Goal: Book appointment/travel/reservation

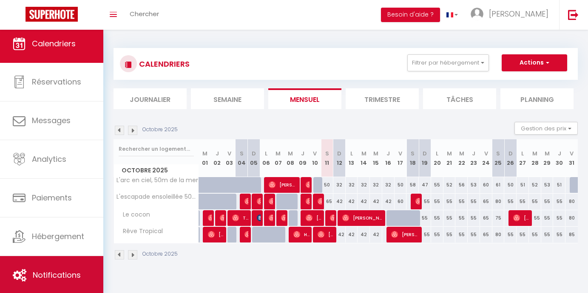
click at [63, 264] on link "Notifications" at bounding box center [51, 275] width 103 height 38
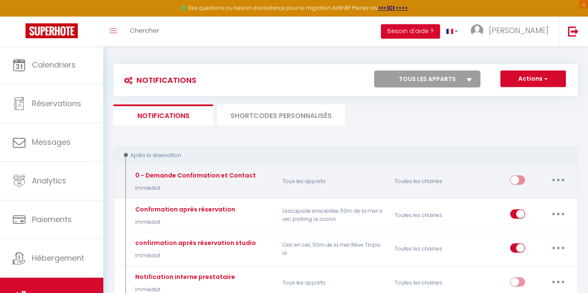
scroll to position [267, 0]
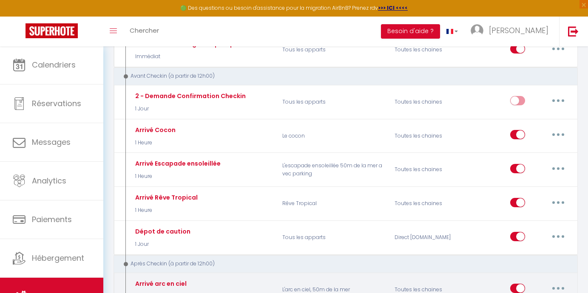
click at [563, 284] on button "button" at bounding box center [558, 289] width 24 height 14
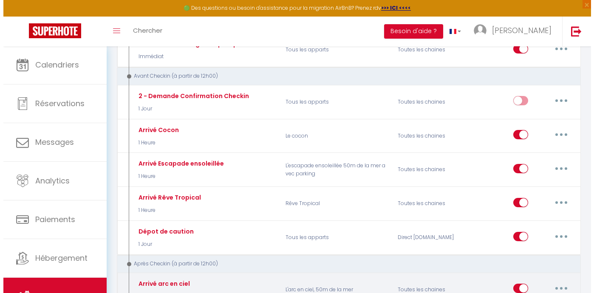
scroll to position [281, 0]
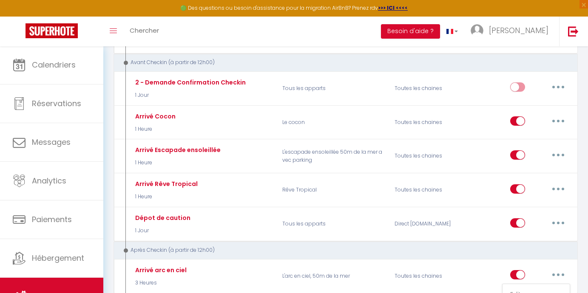
click at [523, 292] on link "Editer" at bounding box center [536, 294] width 63 height 14
type input "Arrivé arc en ciel"
select select "3"
select select "3 Heures"
select select "if_deposit_is_paid"
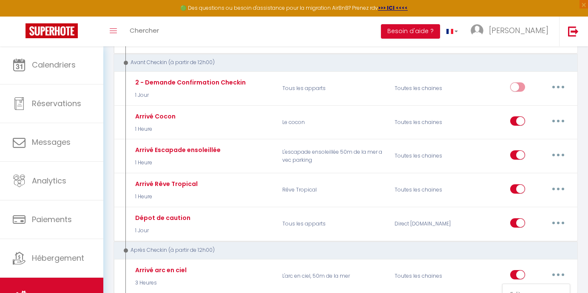
checkbox input "true"
checkbox input "false"
radio input "true"
type input "Arrivé arc en ciel"
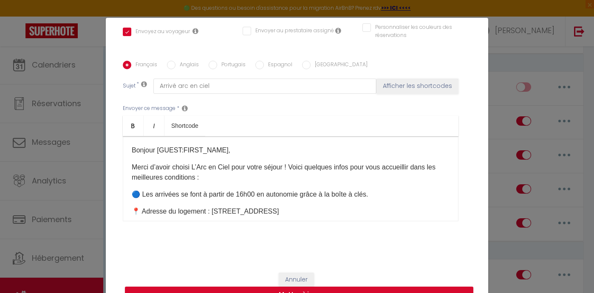
scroll to position [2, 0]
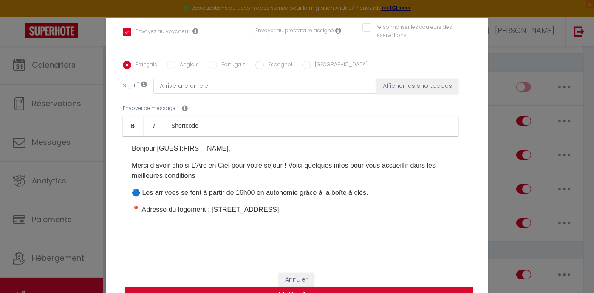
click at [367, 193] on p "🔵 Les arrivées se font à partir de 16h00 en autonomie grâce à la boîte à clés." at bounding box center [291, 193] width 318 height 10
click at [218, 210] on p "📍 Adresse du logement : 27 Allées des Pignons, 85160 Saint-Jean-de-Monts" at bounding box center [291, 210] width 318 height 10
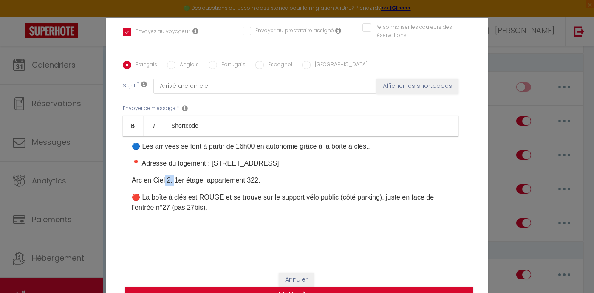
drag, startPoint x: 173, startPoint y: 180, endPoint x: 163, endPoint y: 178, distance: 9.9
click at [163, 178] on p "Arc en Ciel 2, 1er étage, appartement 322." at bounding box center [291, 181] width 318 height 10
click at [132, 181] on p "Arc en Ciel 1er étage, appartement 322." at bounding box center [291, 181] width 318 height 10
click at [293, 182] on p "Résidence Arc en Ciel 1er étage, appartement 322." at bounding box center [291, 181] width 318 height 10
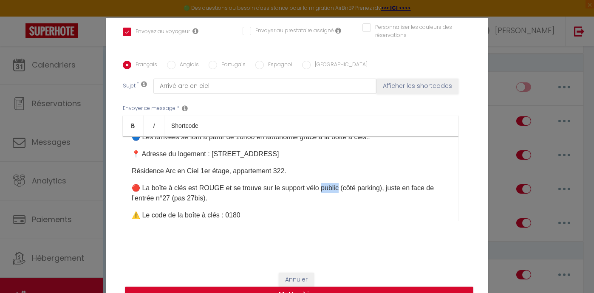
drag, startPoint x: 337, startPoint y: 188, endPoint x: 317, endPoint y: 188, distance: 19.6
click at [317, 188] on p "🔴 La boîte à clés est ROUGE et se trouve sur le support vélo public (côté parki…" at bounding box center [291, 193] width 318 height 20
drag, startPoint x: 427, startPoint y: 188, endPoint x: 389, endPoint y: 187, distance: 37.4
click at [389, 187] on p "🔴 La boîte à clés est ROUGE et se trouve sur le support vélo devant l'entrée 27…" at bounding box center [291, 193] width 318 height 20
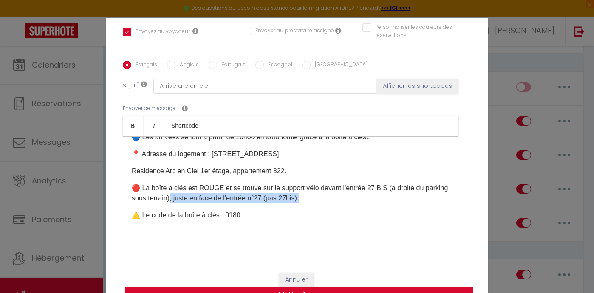
drag, startPoint x: 341, startPoint y: 199, endPoint x: 191, endPoint y: 199, distance: 150.1
click at [191, 199] on p "🔴 La boîte à clés est ROUGE et se trouve sur le support vélo devant l'entrée 27…" at bounding box center [291, 193] width 318 height 20
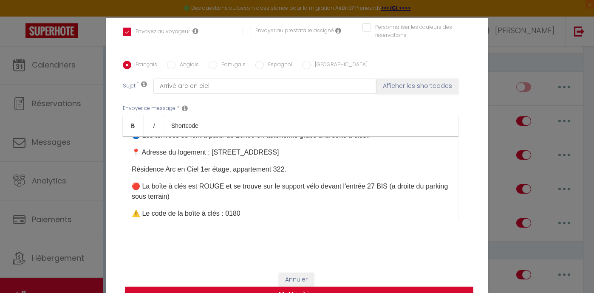
scroll to position [69, 0]
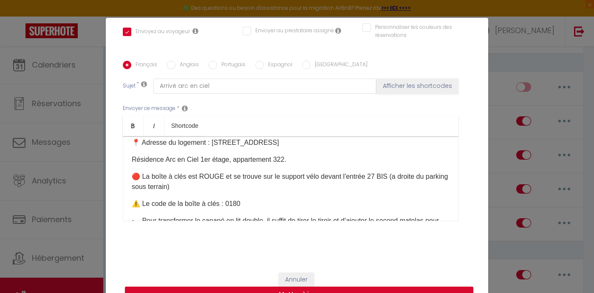
click at [316, 205] on p "⚠️ Le code de la boîte à clés : 0180" at bounding box center [291, 204] width 318 height 10
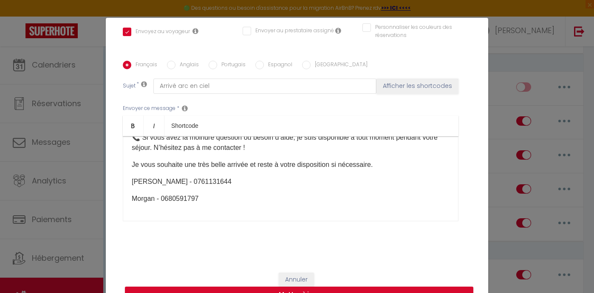
scroll to position [14, 0]
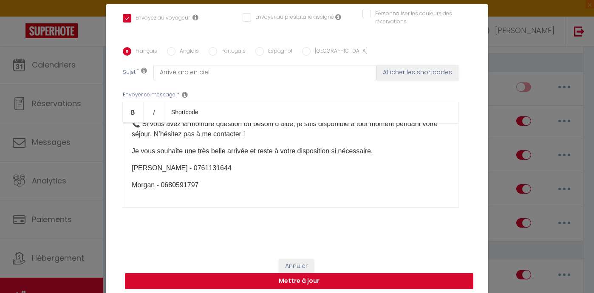
click at [327, 285] on button "Mettre à jour" at bounding box center [299, 281] width 349 height 16
checkbox input "true"
checkbox input "false"
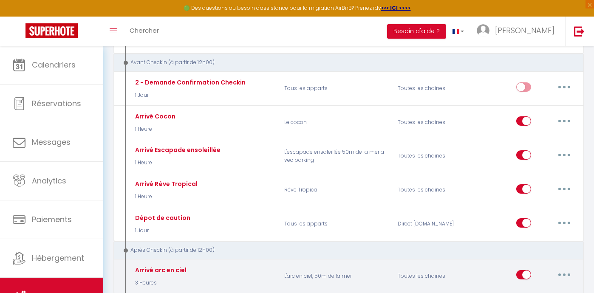
scroll to position [0, 0]
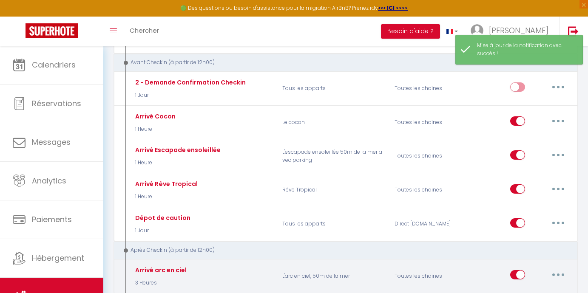
click at [565, 268] on button "button" at bounding box center [558, 275] width 24 height 14
click at [528, 287] on link "Editer" at bounding box center [536, 294] width 63 height 14
type input "Arrivé arc en ciel"
select select "3"
select select "3 Heures"
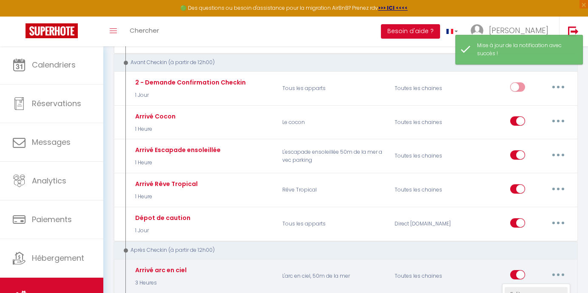
select select "if_deposit_is_paid"
checkbox input "true"
checkbox input "false"
radio input "true"
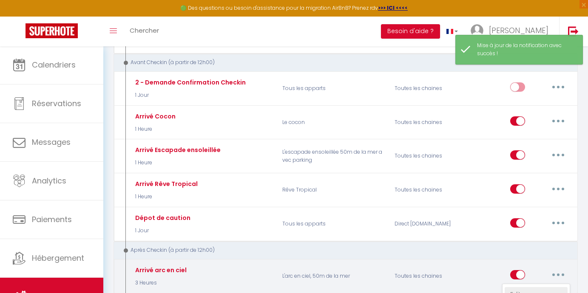
type input "Arrivé arc en ciel"
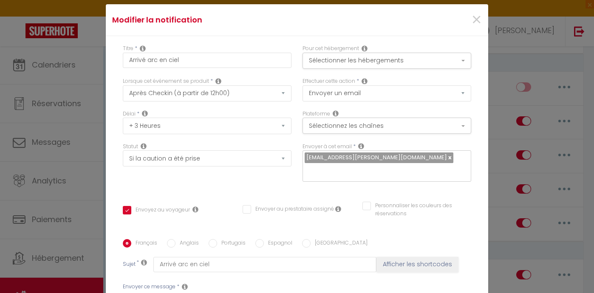
scroll to position [111, 0]
checkbox input "true"
checkbox input "false"
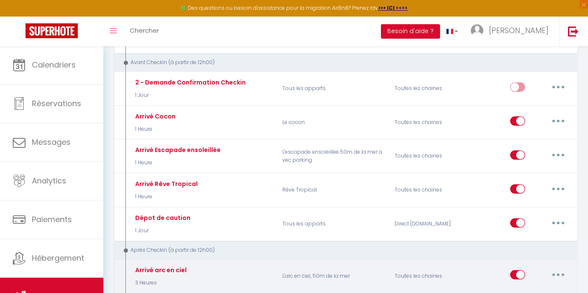
click at [557, 268] on button "button" at bounding box center [558, 275] width 24 height 14
click at [515, 288] on link "Editer" at bounding box center [536, 294] width 63 height 14
type input "Arrivé arc en ciel"
select select "3"
select select "3 Heures"
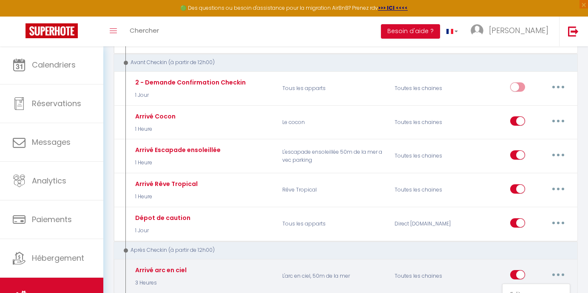
select select "if_deposit_is_paid"
checkbox input "true"
checkbox input "false"
radio input "true"
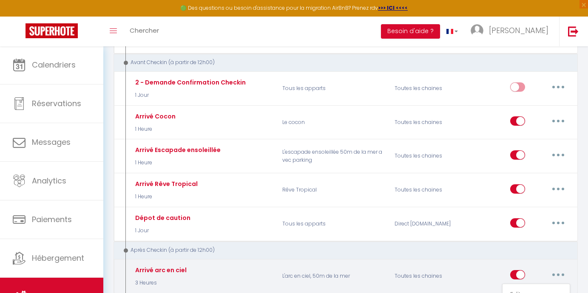
type input "Arrivé arc en ciel"
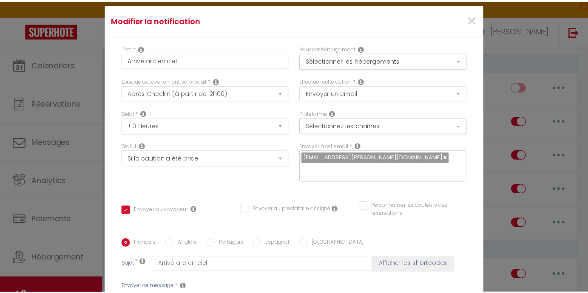
scroll to position [160, 0]
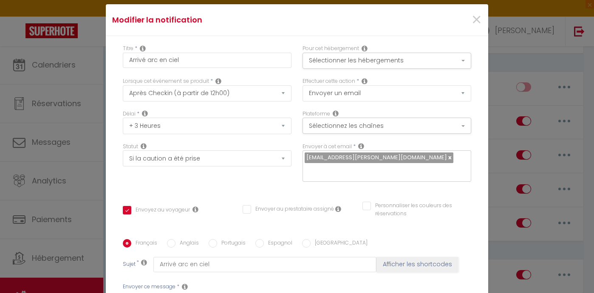
checkbox input "true"
checkbox input "false"
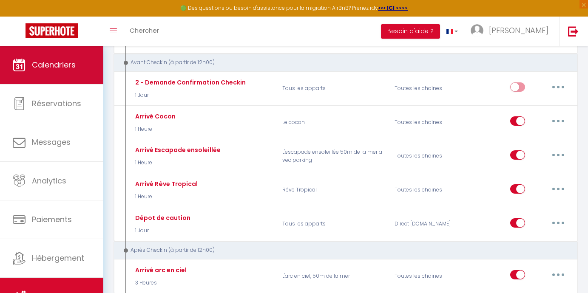
click at [52, 71] on link "Calendriers" at bounding box center [51, 65] width 103 height 38
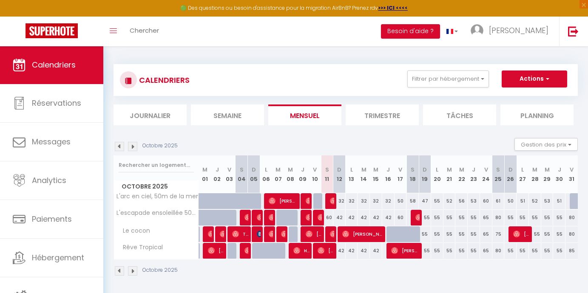
click at [426, 200] on div "47" at bounding box center [425, 201] width 12 height 16
type input "47"
type input "Dim 19 Octobre 2025"
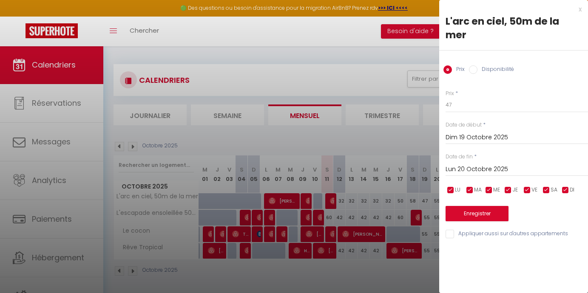
click at [492, 164] on input "Lun 20 Octobre 2025" at bounding box center [517, 169] width 142 height 11
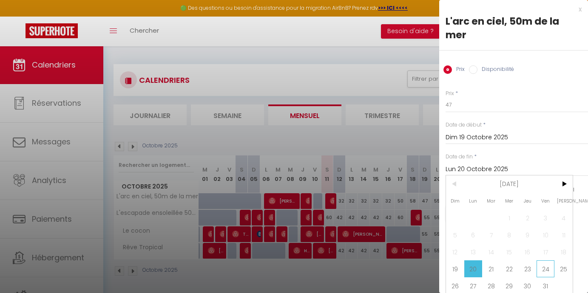
click at [545, 261] on span "24" at bounding box center [545, 269] width 18 height 17
type input "Ven 24 Octobre 2025"
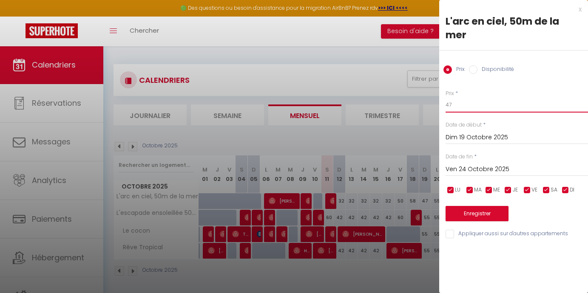
click at [488, 97] on input "47" at bounding box center [517, 104] width 142 height 15
type input "45"
click at [481, 206] on button "Enregistrer" at bounding box center [477, 213] width 63 height 15
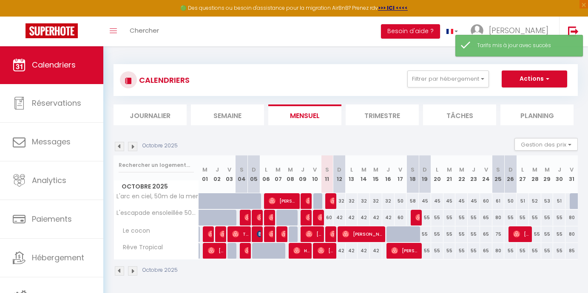
click at [485, 201] on div "60" at bounding box center [486, 201] width 12 height 16
type input "60"
type input "Ven 24 Octobre 2025"
type input "Sam 25 Octobre 2025"
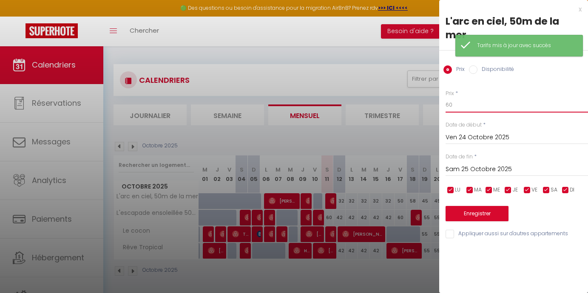
click at [478, 97] on input "60" at bounding box center [517, 104] width 142 height 15
type input "6"
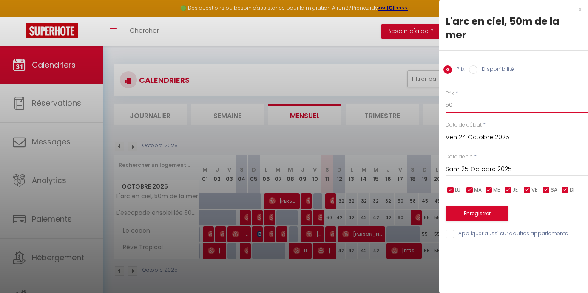
type input "50"
click at [460, 206] on button "Enregistrer" at bounding box center [477, 213] width 63 height 15
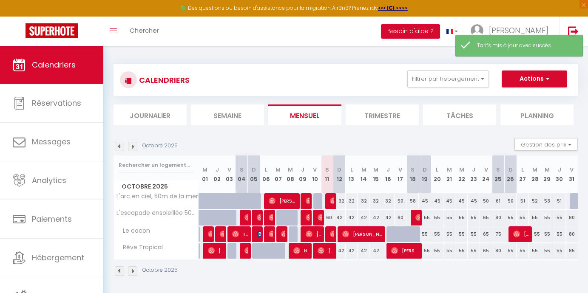
click at [498, 202] on div "61" at bounding box center [498, 201] width 12 height 16
type input "61"
type input "Sam 25 Octobre 2025"
type input "Dim 26 Octobre 2025"
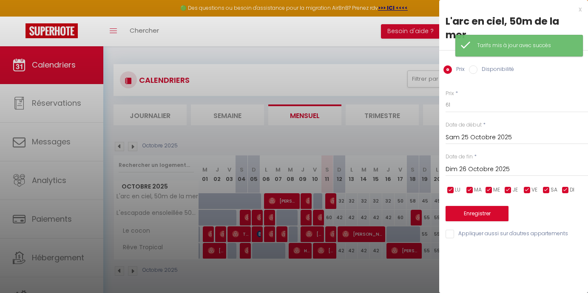
click at [396, 135] on div at bounding box center [294, 146] width 588 height 293
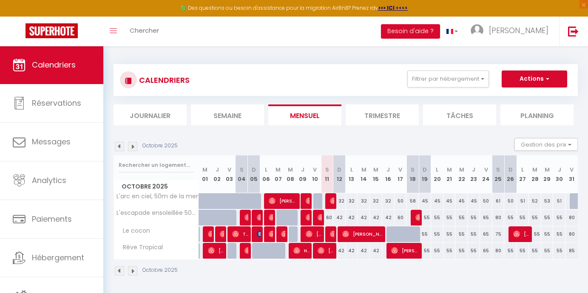
click at [499, 201] on div "61" at bounding box center [498, 201] width 12 height 16
type input "61"
type input "Sam 25 Octobre 2025"
type input "Dim 26 Octobre 2025"
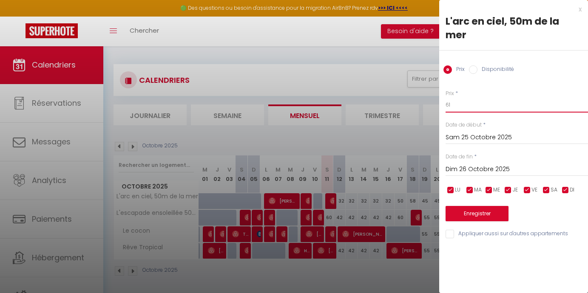
click at [463, 97] on input "61" at bounding box center [517, 104] width 142 height 15
type input "60"
click at [465, 206] on button "Enregistrer" at bounding box center [477, 213] width 63 height 15
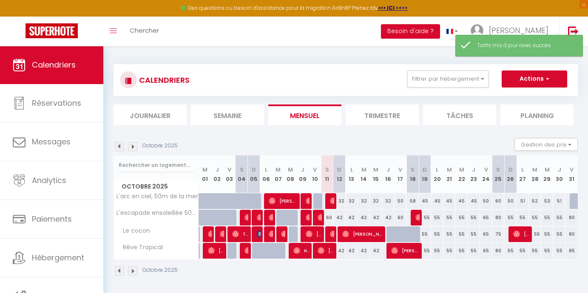
click at [511, 201] on div "50" at bounding box center [510, 201] width 12 height 16
type input "50"
type input "Dim 26 Octobre 2025"
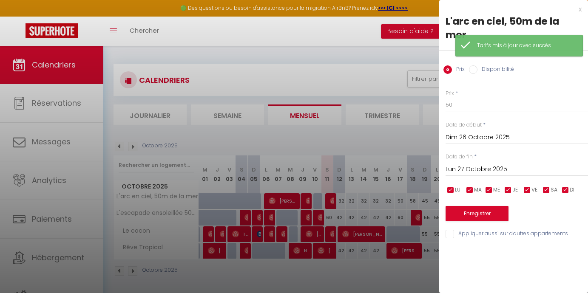
click at [488, 164] on input "Lun 27 Octobre 2025" at bounding box center [517, 169] width 142 height 11
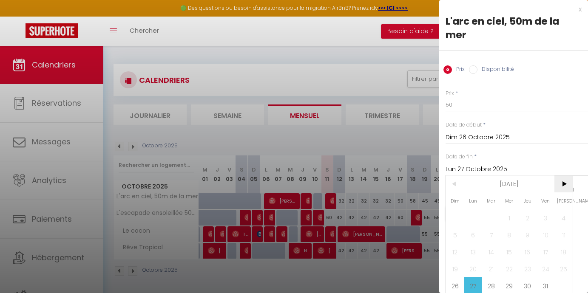
click at [567, 176] on span ">" at bounding box center [563, 184] width 18 height 17
click at [478, 238] on span "3" at bounding box center [473, 235] width 18 height 17
type input "Lun 03 Novembre 2025"
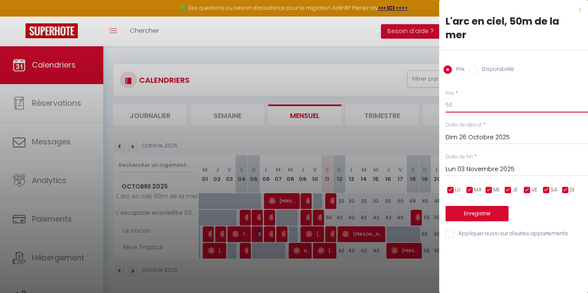
click at [489, 97] on input "50" at bounding box center [517, 104] width 142 height 15
type input "5"
type input "45"
click at [468, 206] on button "Enregistrer" at bounding box center [477, 213] width 63 height 15
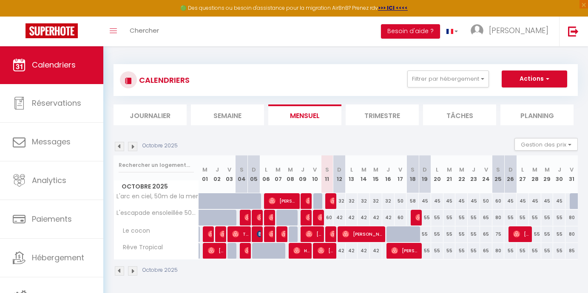
click at [571, 202] on div at bounding box center [576, 201] width 12 height 16
type input "45"
type input "Ven 31 Octobre 2025"
type input "Sam 01 Novembre 2025"
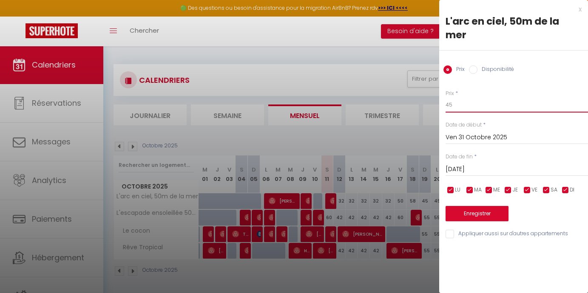
click at [494, 97] on input "45" at bounding box center [517, 104] width 142 height 15
type input "4"
type input "50"
click at [499, 206] on button "Enregistrer" at bounding box center [477, 213] width 63 height 15
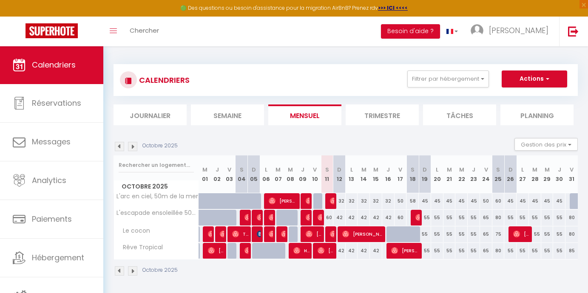
click at [544, 82] on span "button" at bounding box center [546, 78] width 5 height 9
click at [503, 98] on link "Nouvelle réservation" at bounding box center [525, 98] width 74 height 13
select select
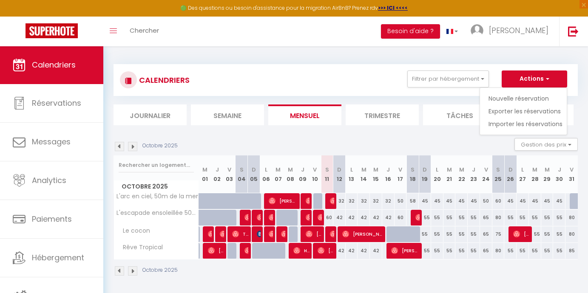
select select
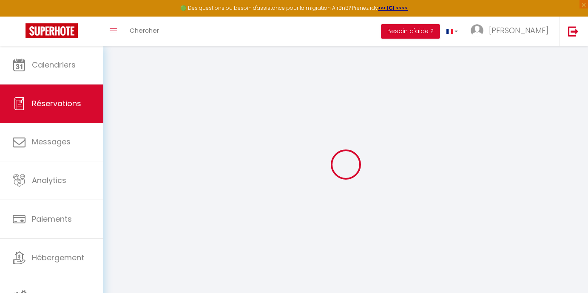
select select
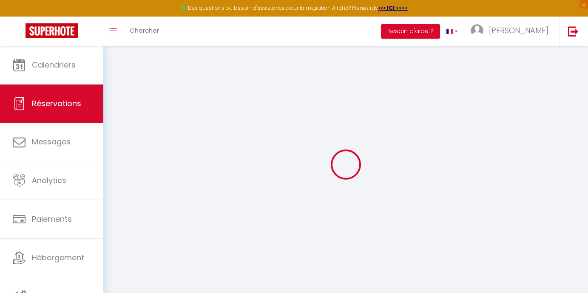
select select
checkbox input "false"
select select
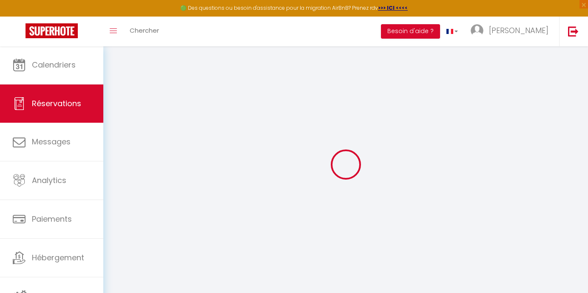
select select
checkbox input "false"
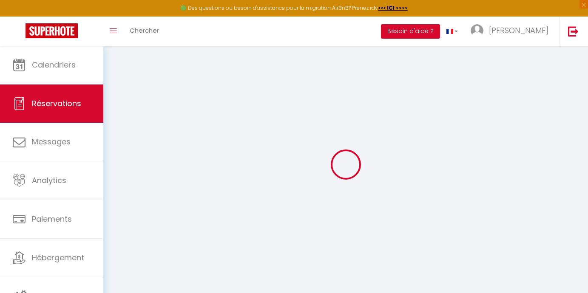
select select
checkbox input "false"
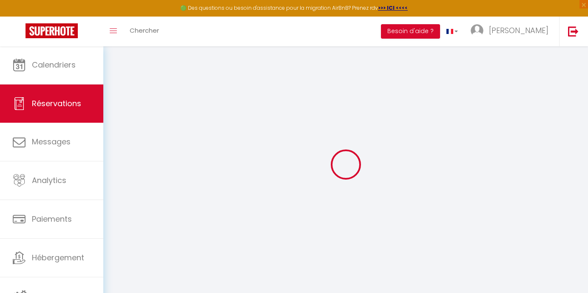
select select
checkbox input "false"
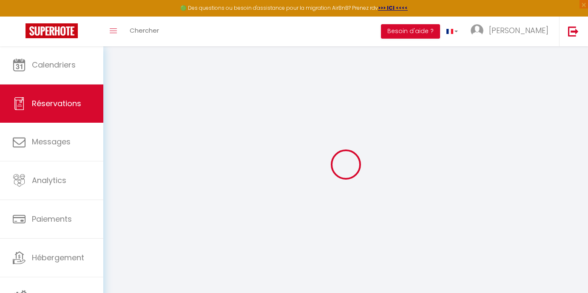
select select
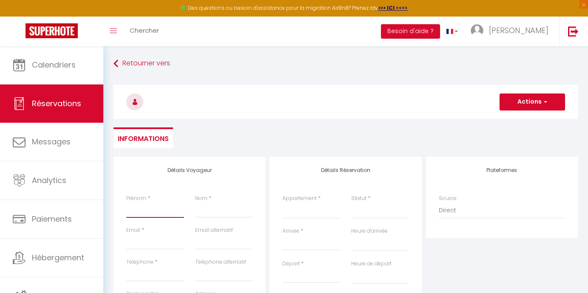
type input "L"
select select
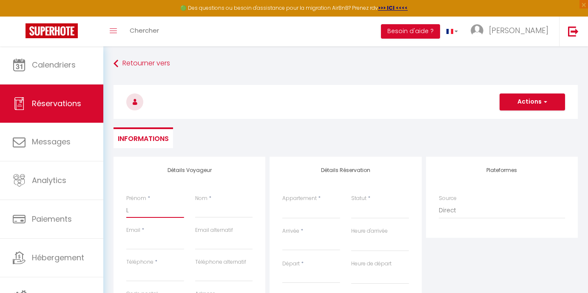
select select
checkbox input "false"
type input "Le"
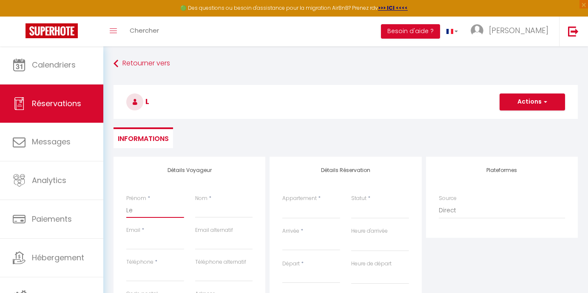
select select
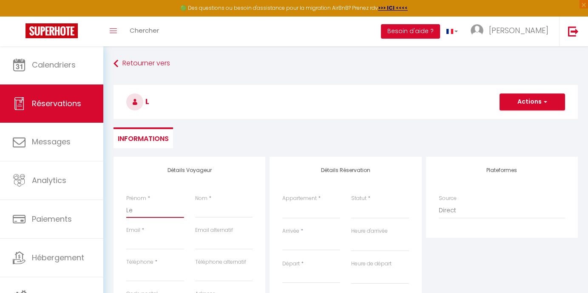
select select
checkbox input "false"
type input "Leb"
select select
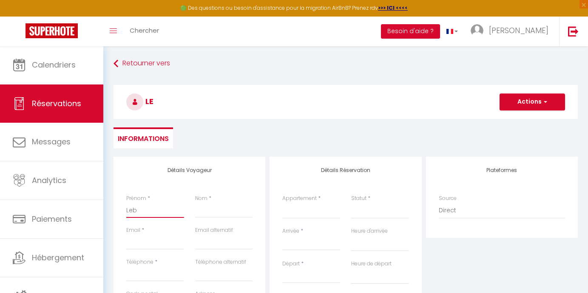
select select
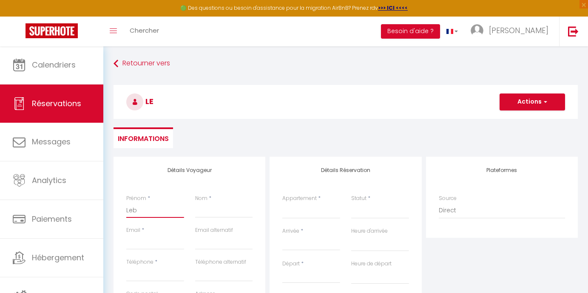
select select
checkbox input "false"
type input "Leba"
select select
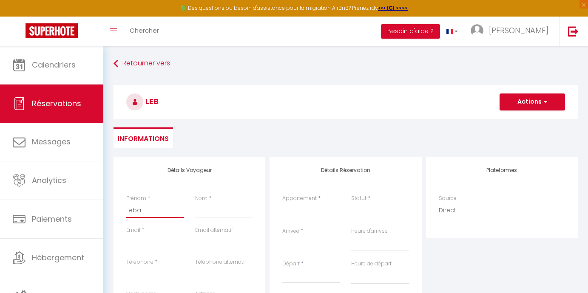
select select
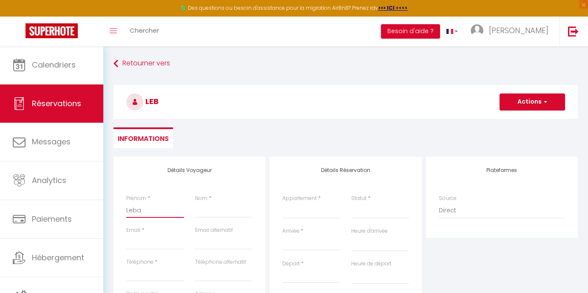
checkbox input "false"
type input "Lebas"
select select
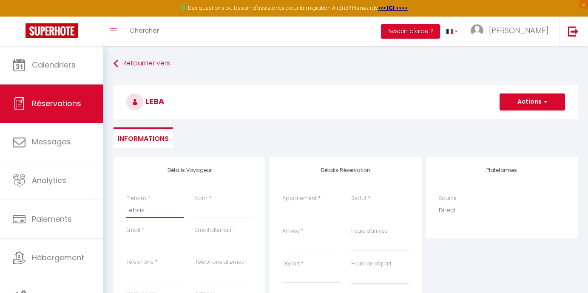
select select
checkbox input "false"
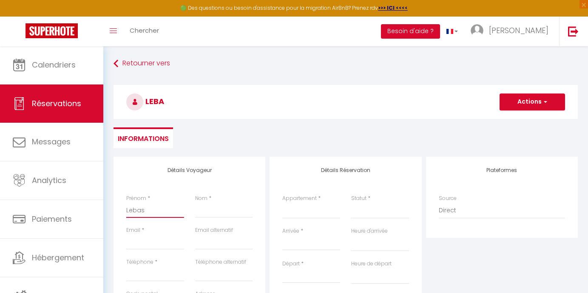
type input "Lebas"
select select
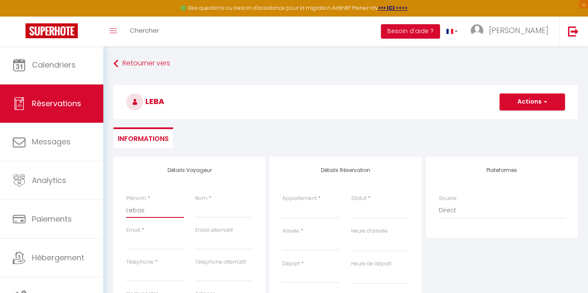
select select
checkbox input "false"
type input "Lebas"
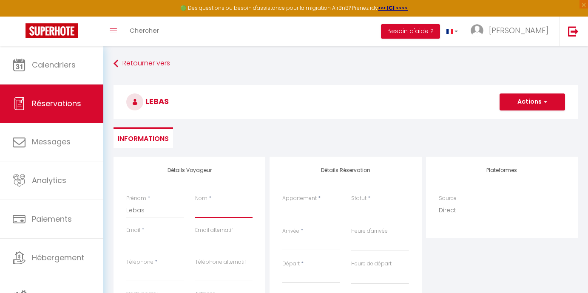
type input "L"
select select
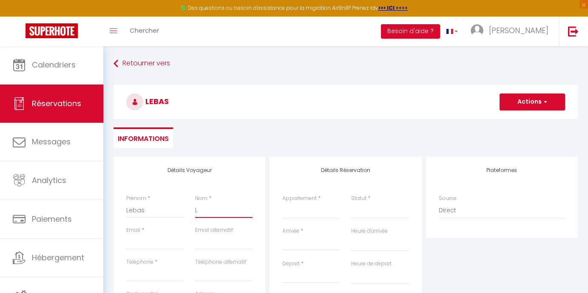
select select
checkbox input "false"
type input "Le"
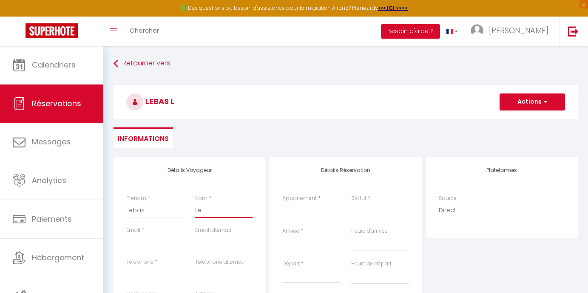
select select
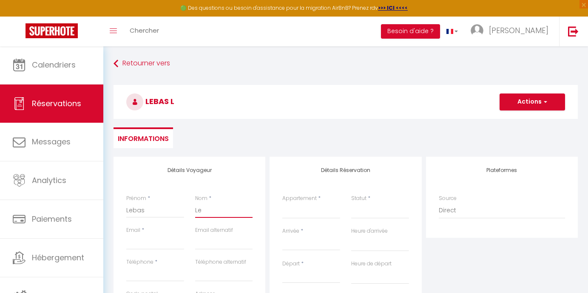
select select
checkbox input "false"
type input "Leb"
select select
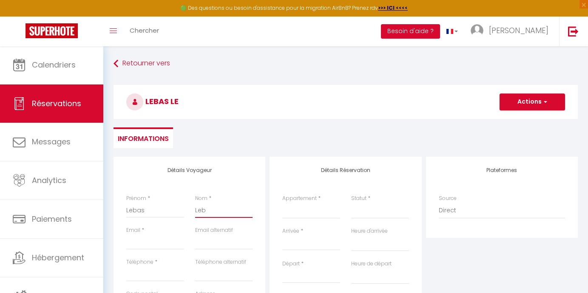
select select
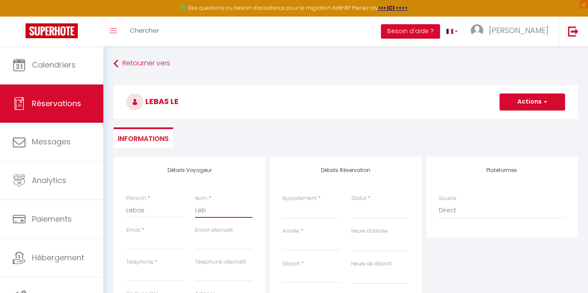
select select
checkbox input "false"
type input "Leba"
select select
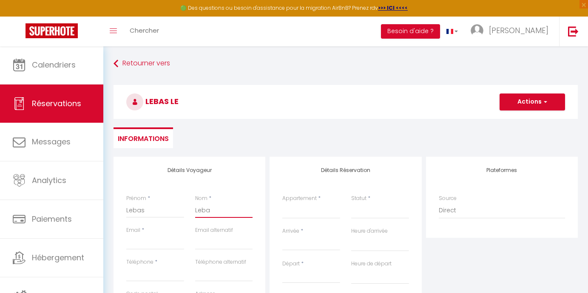
select select
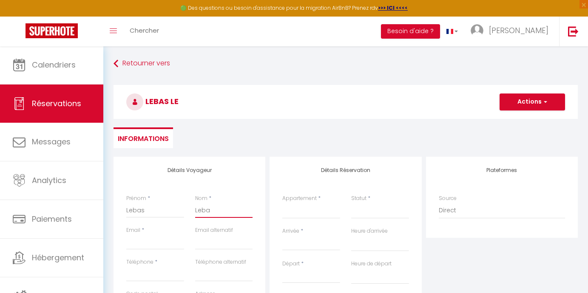
checkbox input "false"
type input "Lebas"
select select
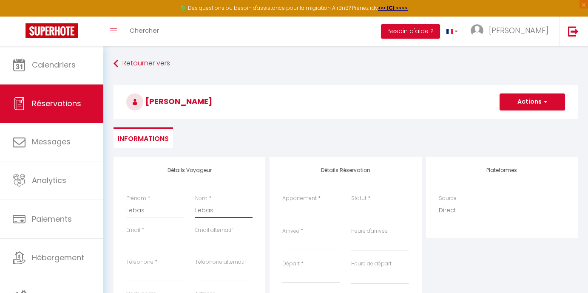
select select
checkbox input "false"
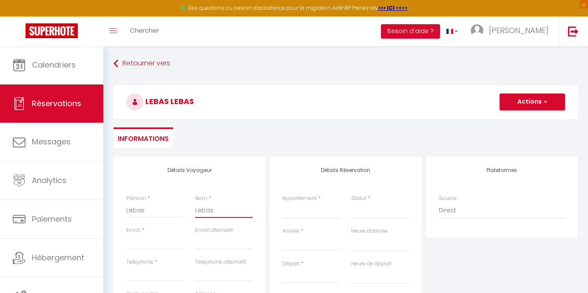
click at [201, 209] on input "Lebas" at bounding box center [224, 210] width 58 height 15
type input "Le bas"
select select
drag, startPoint x: 148, startPoint y: 209, endPoint x: 102, endPoint y: 202, distance: 46.0
click at [102, 202] on div "🟢 Des questions ou besoin d'assistance pour la migration AirBnB? Prenez rdv >>>…" at bounding box center [294, 283] width 588 height 474
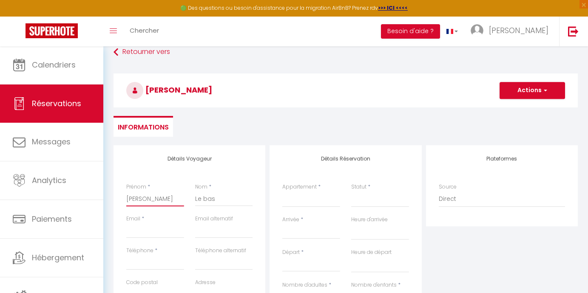
scroll to position [31, 0]
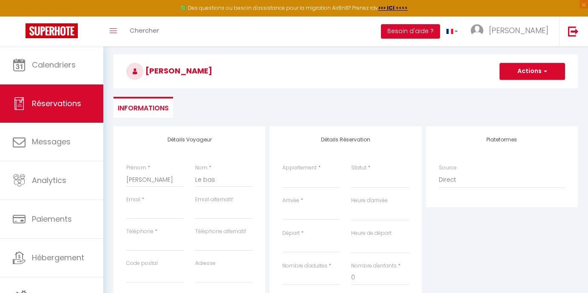
click at [152, 235] on label "Téléphone" at bounding box center [139, 232] width 27 height 8
click at [152, 236] on input "Téléphone" at bounding box center [155, 243] width 58 height 15
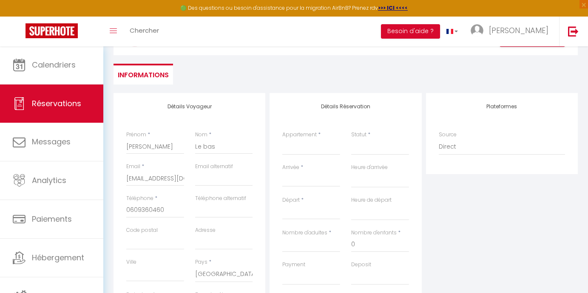
scroll to position [0, 0]
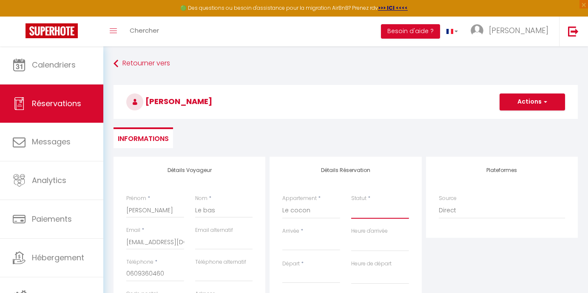
click at [386, 216] on select "Confirmé Non Confirmé Annulé Annulé par le voyageur No Show Request" at bounding box center [380, 211] width 58 height 16
click at [299, 237] on div "< Oct 2025 > Dim Lun Mar Mer Jeu Ven Sam 1 2 3 4 5 6 7 8 9 10 11 12 13 14 15 16…" at bounding box center [311, 243] width 58 height 15
click at [299, 240] on input "Arrivée" at bounding box center [311, 243] width 58 height 11
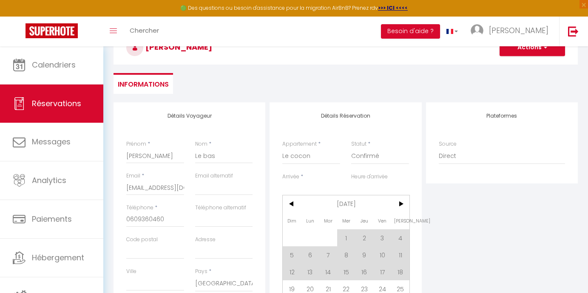
scroll to position [114, 0]
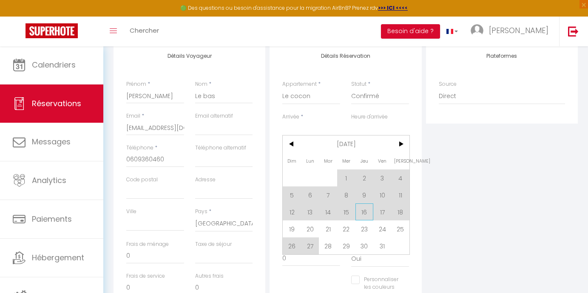
click at [365, 218] on span "16" at bounding box center [364, 212] width 18 height 17
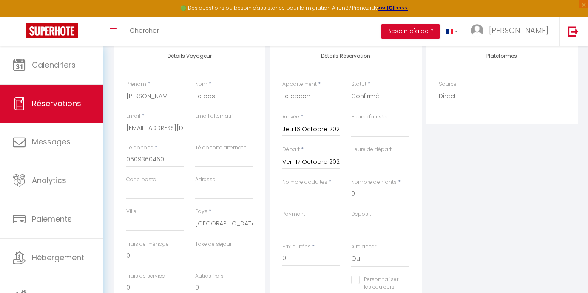
click at [310, 161] on input "Ven 17 Octobre 2025" at bounding box center [311, 162] width 58 height 11
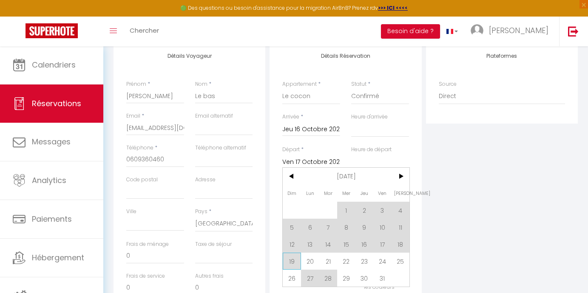
click at [296, 261] on span "19" at bounding box center [292, 261] width 18 height 17
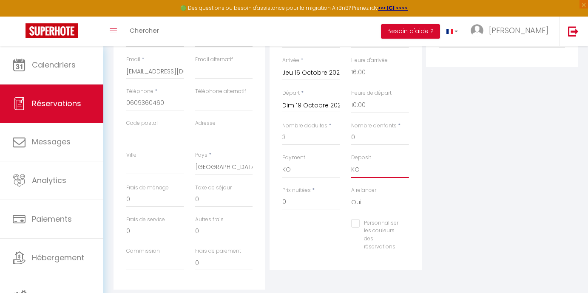
scroll to position [135, 0]
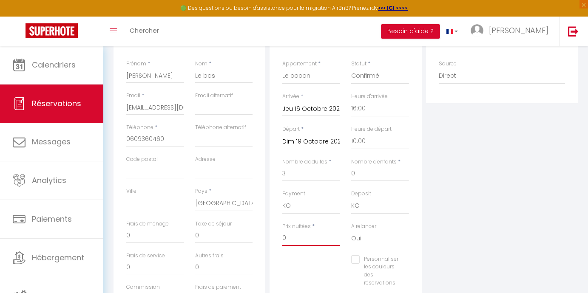
click at [307, 236] on input "0" at bounding box center [311, 238] width 58 height 15
click at [225, 236] on input "0" at bounding box center [224, 235] width 58 height 15
click at [250, 234] on input "0" at bounding box center [224, 235] width 58 height 15
click at [212, 233] on input "0" at bounding box center [224, 235] width 58 height 15
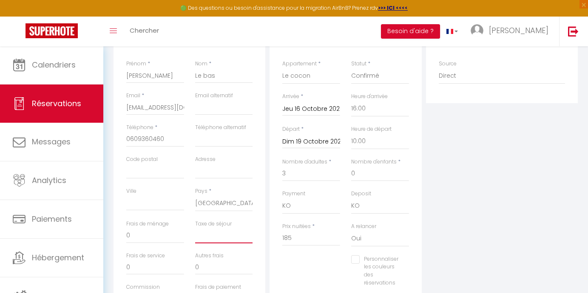
click at [207, 234] on input "Taxe de séjour" at bounding box center [224, 235] width 58 height 15
click at [289, 267] on div "Personnaliser les couleurs des réservations #D7092E" at bounding box center [346, 275] width 138 height 40
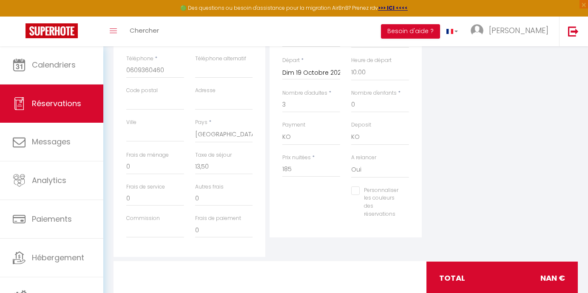
scroll to position [224, 0]
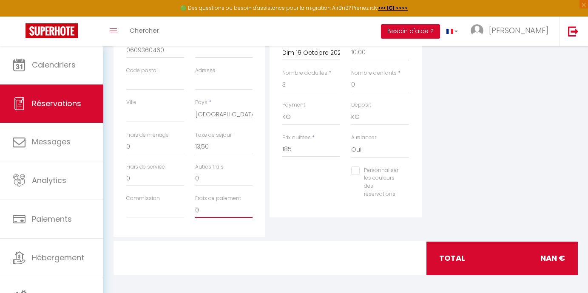
click at [217, 211] on input "0" at bounding box center [224, 210] width 58 height 15
click at [326, 209] on div "Détails Réservation Appartement * Rêve Tropical L'arc en ciel, 50m de la mer L'…" at bounding box center [346, 75] width 152 height 284
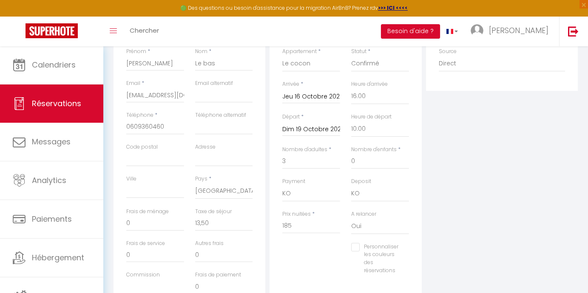
scroll to position [80, 0]
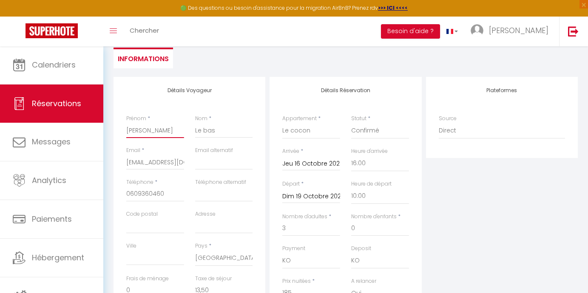
click at [145, 131] on input "Christine" at bounding box center [155, 130] width 58 height 15
click at [468, 218] on div "Plateformes Source Direct Airbnb.com Booking.com Chalet montagne Expedia Gite d…" at bounding box center [502, 229] width 156 height 304
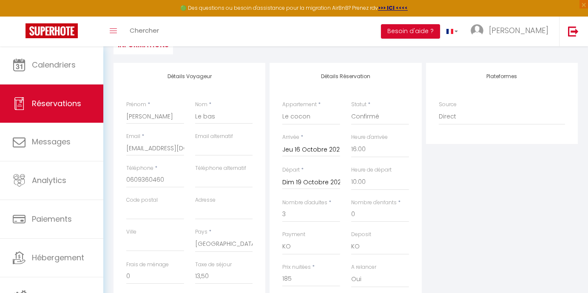
scroll to position [126, 0]
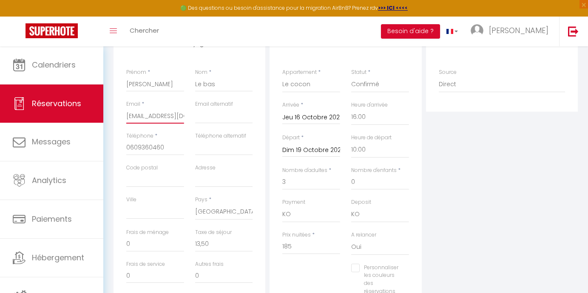
drag, startPoint x: 172, startPoint y: 115, endPoint x: 213, endPoint y: 111, distance: 41.8
click at [213, 111] on div "Email * chris_lb37@yahoo.fr Email alternatif" at bounding box center [190, 116] width 138 height 32
click at [213, 111] on input "email" at bounding box center [224, 115] width 58 height 15
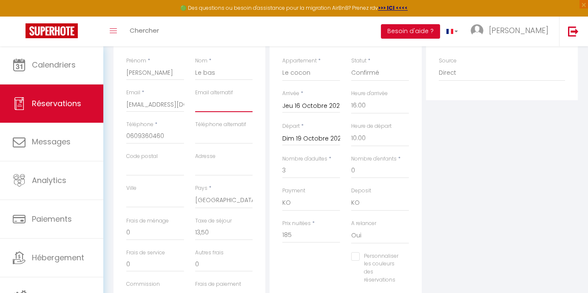
scroll to position [224, 0]
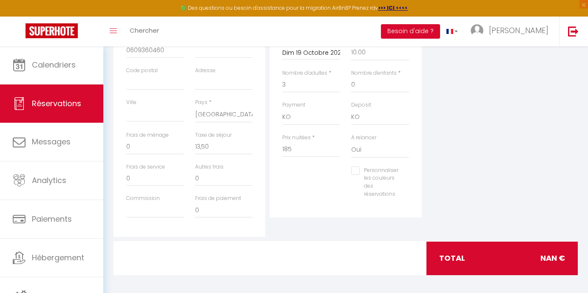
click at [525, 258] on div "total NaN €" at bounding box center [502, 258] width 152 height 33
click at [298, 144] on input "185" at bounding box center [311, 149] width 58 height 15
click at [307, 150] on input "185" at bounding box center [311, 149] width 58 height 15
click at [325, 198] on div "Personnaliser les couleurs des réservations #D7092E" at bounding box center [346, 187] width 138 height 40
click at [415, 178] on div "Détails Réservation Appartement * Rêve Tropical L'arc en ciel, 50m de la mer L'…" at bounding box center [346, 75] width 152 height 284
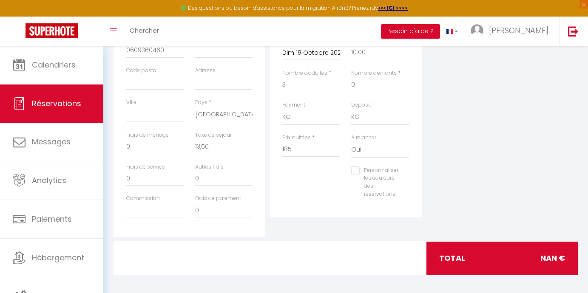
click at [471, 175] on div "Plateformes Source Direct Airbnb.com Booking.com Chalet montagne Expedia Gite d…" at bounding box center [502, 85] width 156 height 304
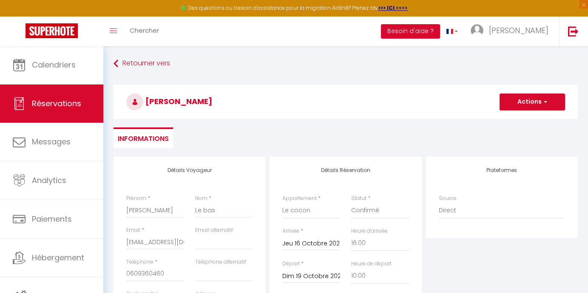
click at [549, 102] on button "Actions" at bounding box center [531, 102] width 65 height 17
click at [514, 119] on link "Enregistrer" at bounding box center [523, 120] width 67 height 11
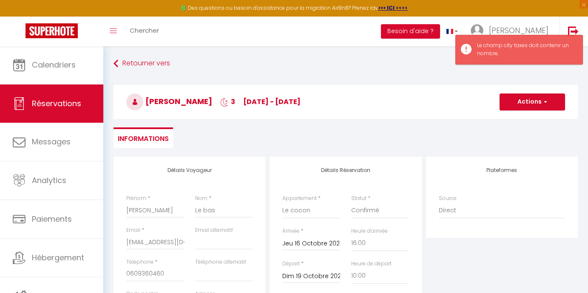
click at [499, 136] on ul "Informations" at bounding box center [346, 138] width 464 height 21
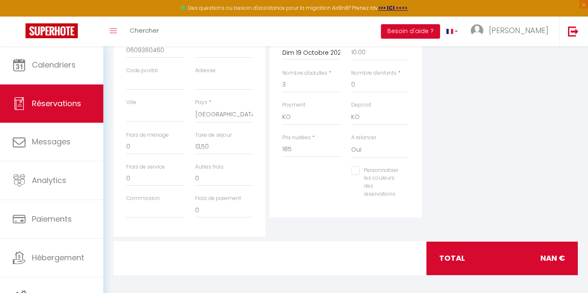
scroll to position [180, 0]
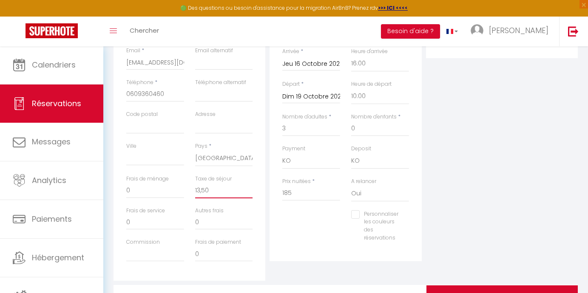
click at [218, 190] on input "13,50" at bounding box center [224, 190] width 58 height 15
click at [462, 198] on div "Plateformes Source Direct Airbnb.com Booking.com Chalet montagne Expedia Gite d…" at bounding box center [502, 129] width 156 height 304
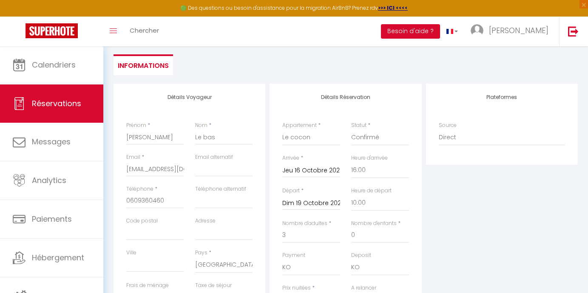
scroll to position [0, 0]
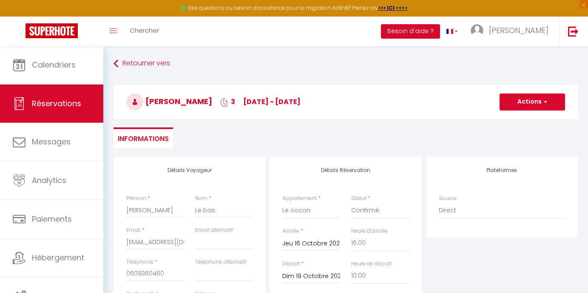
click at [536, 101] on button "Actions" at bounding box center [531, 102] width 65 height 17
click at [515, 120] on link "Enregistrer" at bounding box center [523, 120] width 67 height 11
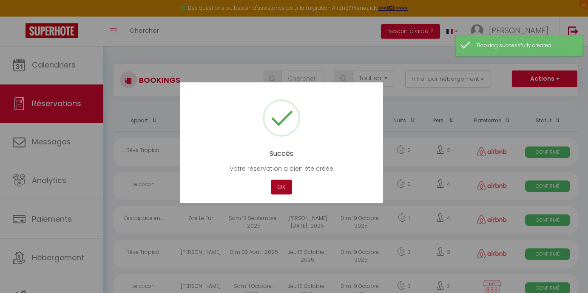
click at [279, 185] on button "OK" at bounding box center [281, 187] width 21 height 15
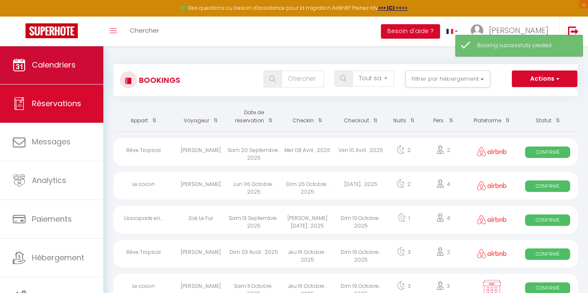
click at [55, 64] on span "Calendriers" at bounding box center [54, 65] width 44 height 11
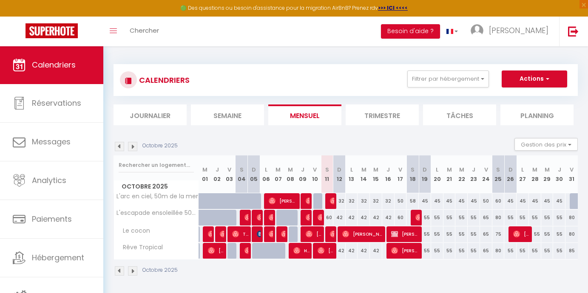
click at [407, 236] on span "Christiane Le bas" at bounding box center [405, 234] width 29 height 16
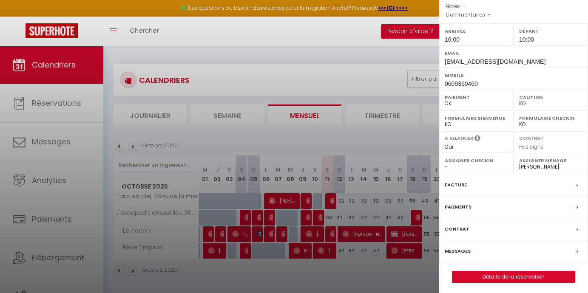
scroll to position [46, 0]
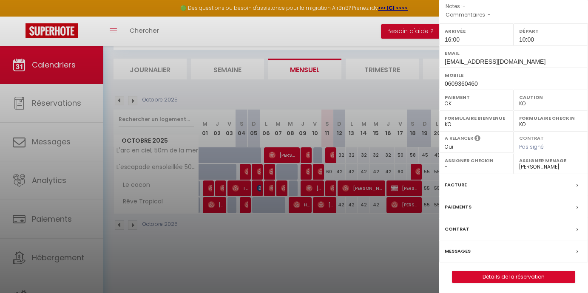
click at [508, 275] on link "Détails de la réservation" at bounding box center [513, 277] width 122 height 11
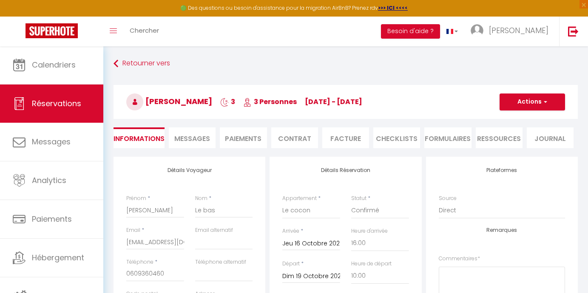
scroll to position [60, 0]
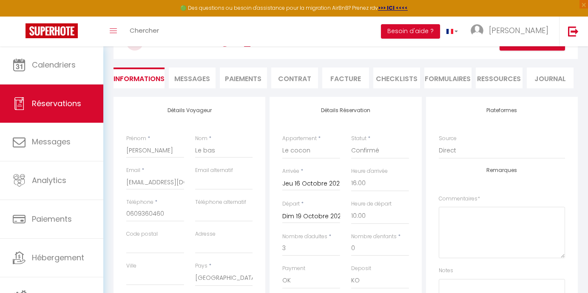
click at [242, 35] on div "Toggle menubar Chercher BUTTON Besoin d'aide ? Jessica Paramètres Équipe" at bounding box center [322, 32] width 520 height 30
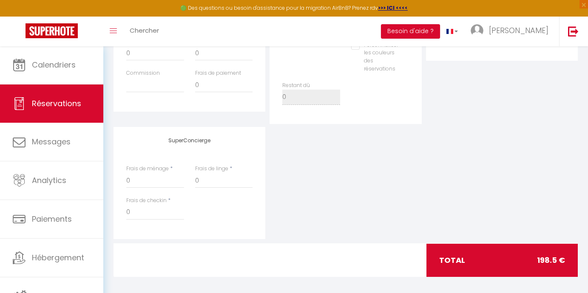
scroll to position [0, 0]
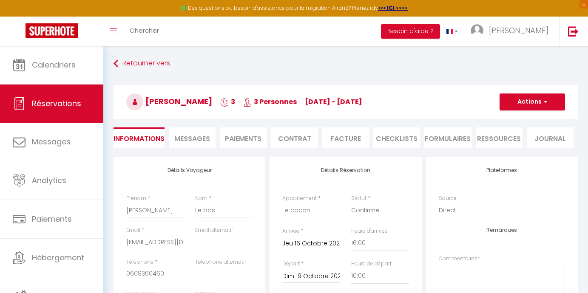
click at [290, 142] on li "Contrat" at bounding box center [294, 138] width 47 height 21
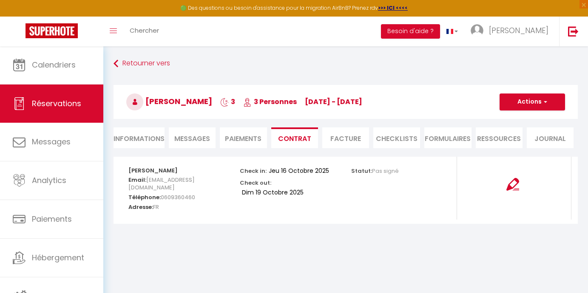
click at [510, 183] on img at bounding box center [512, 184] width 13 height 13
click at [139, 136] on li "Informations" at bounding box center [139, 138] width 51 height 21
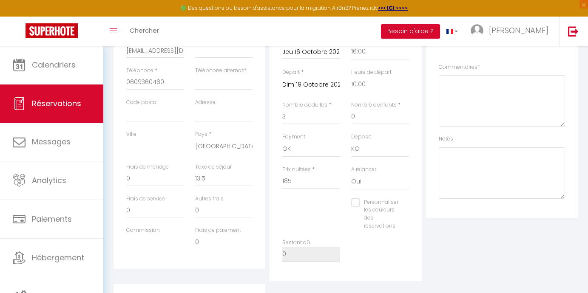
scroll to position [22, 0]
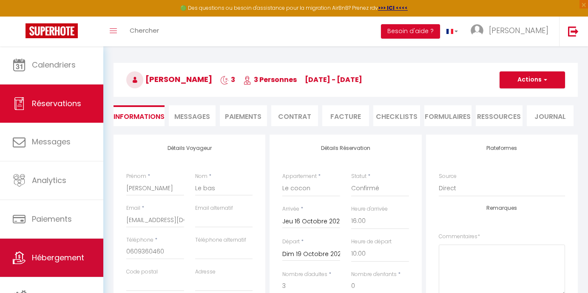
click at [56, 248] on link "Hébergement" at bounding box center [51, 258] width 103 height 38
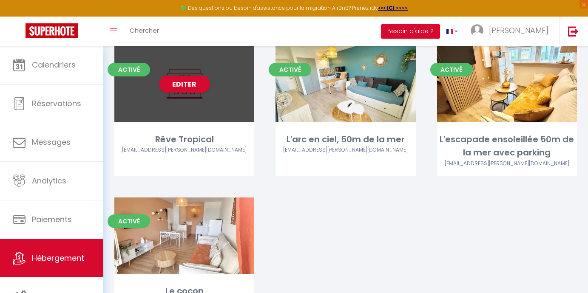
scroll to position [114, 0]
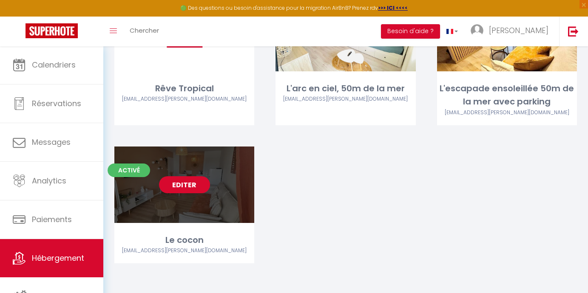
click at [185, 183] on link "Editer" at bounding box center [184, 184] width 51 height 17
click at [193, 184] on link "Editer" at bounding box center [184, 184] width 51 height 17
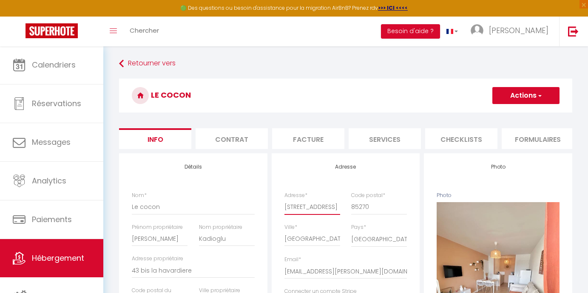
drag, startPoint x: 291, startPoint y: 213, endPoint x: 276, endPoint y: 213, distance: 14.9
click at [539, 96] on span "button" at bounding box center [539, 95] width 6 height 9
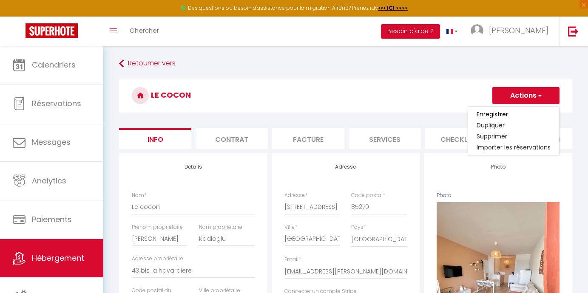
click at [493, 112] on input "Enregistrer" at bounding box center [492, 114] width 31 height 9
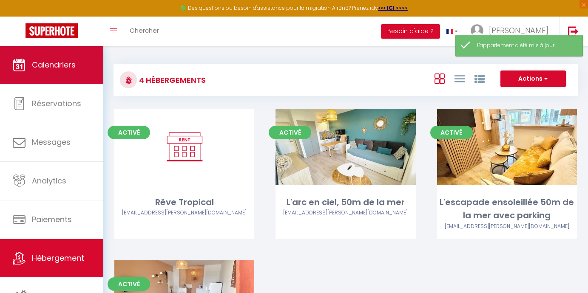
click at [58, 72] on link "Calendriers" at bounding box center [51, 65] width 103 height 38
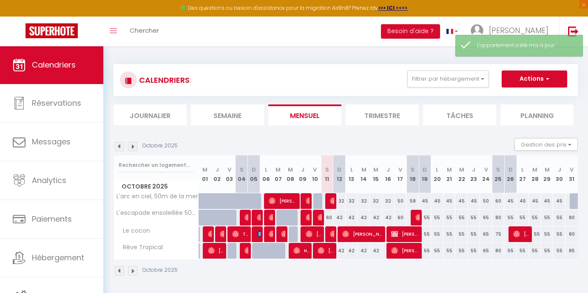
click at [405, 234] on span "Christiane Le bas" at bounding box center [405, 234] width 29 height 16
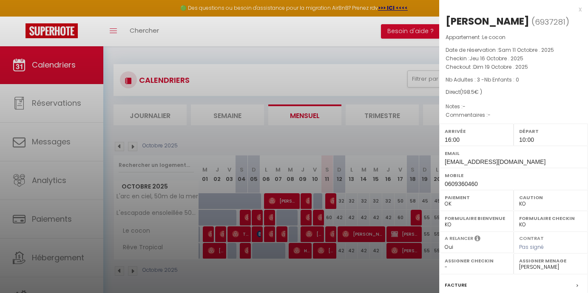
scroll to position [100, 0]
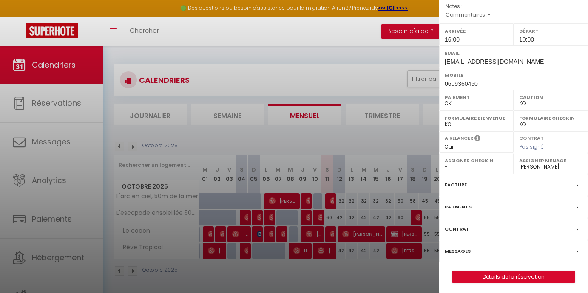
click at [503, 272] on link "Détails de la réservation" at bounding box center [513, 277] width 122 height 11
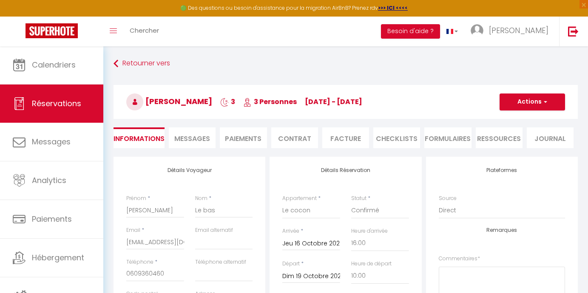
click at [291, 137] on li "Contrat" at bounding box center [294, 138] width 47 height 21
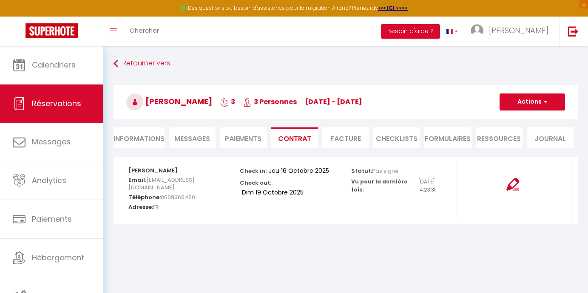
click at [511, 180] on img at bounding box center [512, 184] width 13 height 13
click at [145, 138] on li "Informations" at bounding box center [139, 138] width 51 height 21
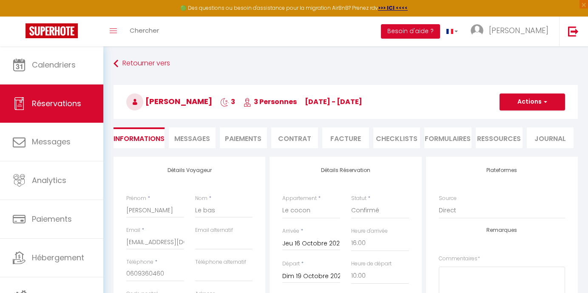
click at [206, 141] on span "Messages" at bounding box center [192, 139] width 36 height 10
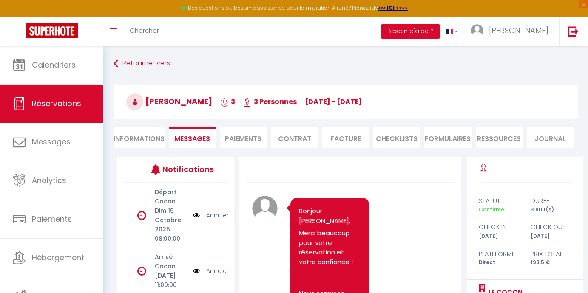
click at [241, 140] on li "Paiements" at bounding box center [243, 138] width 47 height 21
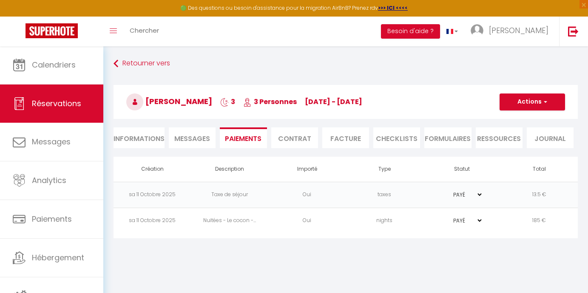
click at [461, 199] on td "PAYÉ EN ATTENTE" at bounding box center [461, 195] width 77 height 26
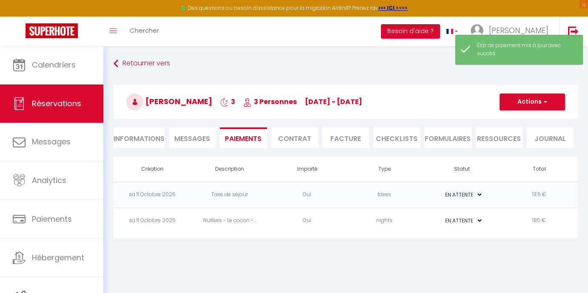
click at [301, 133] on li "Contrat" at bounding box center [294, 138] width 47 height 21
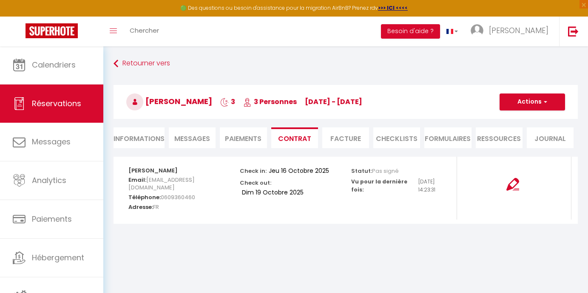
click at [349, 140] on li "Facture" at bounding box center [345, 138] width 47 height 21
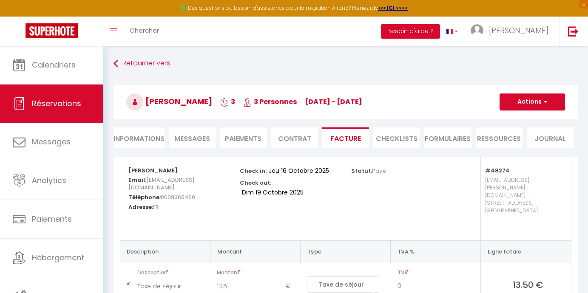
click at [455, 140] on li "FORMULAIRES" at bounding box center [447, 138] width 47 height 21
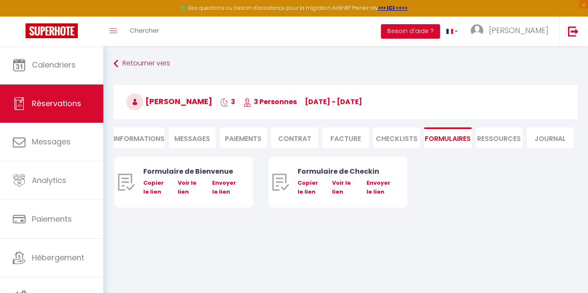
click at [491, 142] on li "Ressources" at bounding box center [499, 138] width 47 height 21
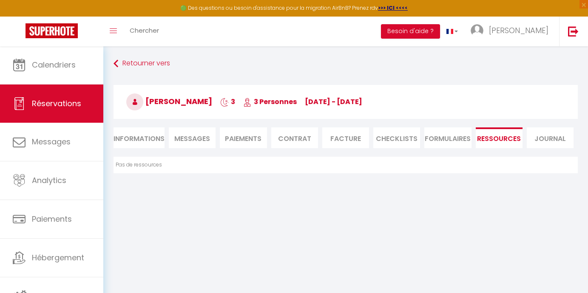
click at [573, 143] on ul "Informations Messages Paiements Contrat Facture CHECKLISTS FORMULAIRES Ressourc…" at bounding box center [346, 138] width 464 height 21
click at [565, 142] on li "Journal" at bounding box center [550, 138] width 47 height 21
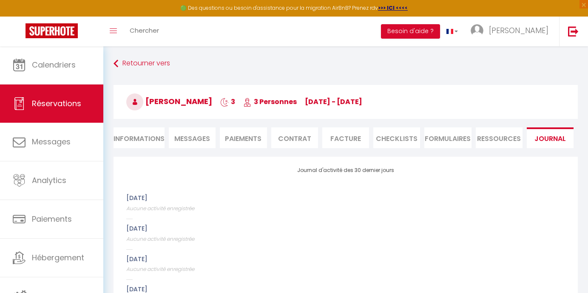
click at [142, 143] on li "Informations" at bounding box center [139, 138] width 51 height 21
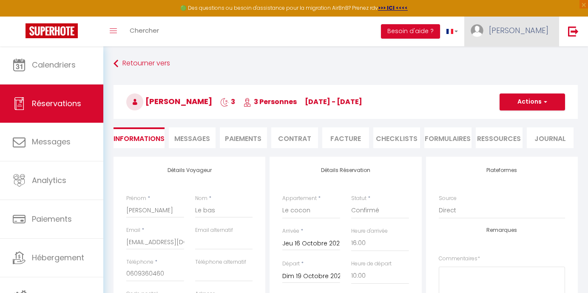
click at [519, 23] on link "[PERSON_NAME]" at bounding box center [511, 32] width 95 height 30
click at [522, 60] on link "Paramètres" at bounding box center [525, 59] width 63 height 14
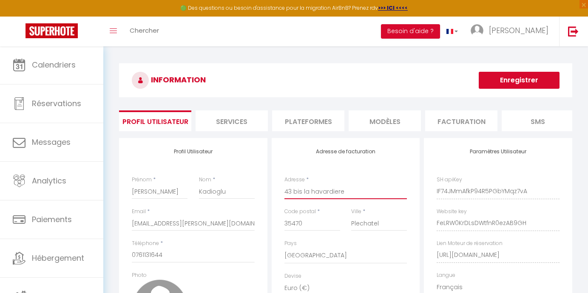
drag, startPoint x: 349, startPoint y: 199, endPoint x: 270, endPoint y: 198, distance: 78.6
click at [534, 82] on button "Enregistrer" at bounding box center [519, 80] width 81 height 17
click at [533, 82] on button "Enregistrer" at bounding box center [519, 80] width 81 height 17
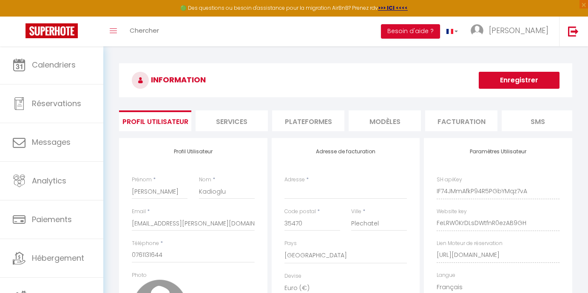
click at [533, 82] on button "Enregistrer" at bounding box center [519, 80] width 81 height 17
click at [515, 79] on button "Enregistrer" at bounding box center [519, 80] width 81 height 17
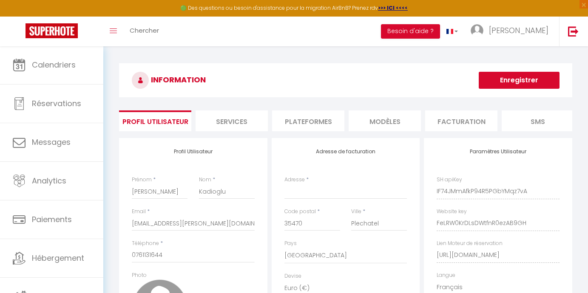
click at [515, 79] on button "Enregistrer" at bounding box center [519, 80] width 81 height 17
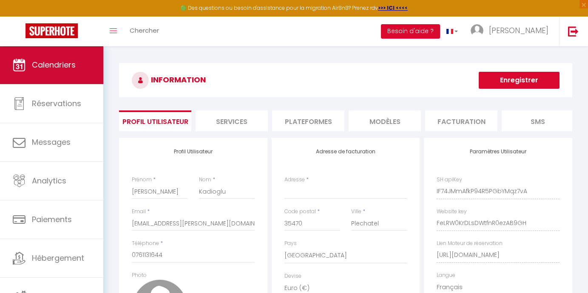
click at [38, 65] on span "Calendriers" at bounding box center [54, 65] width 44 height 11
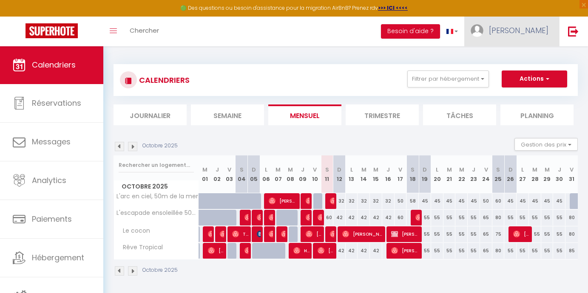
click at [533, 30] on span "[PERSON_NAME]" at bounding box center [519, 30] width 60 height 11
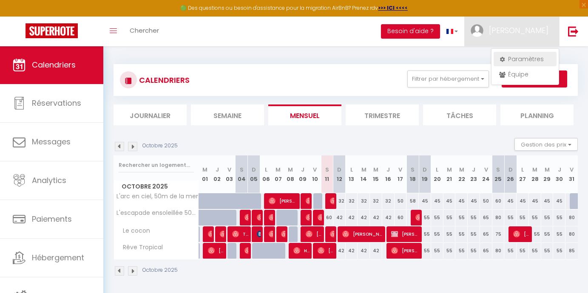
click at [524, 55] on link "Paramètres" at bounding box center [525, 59] width 63 height 14
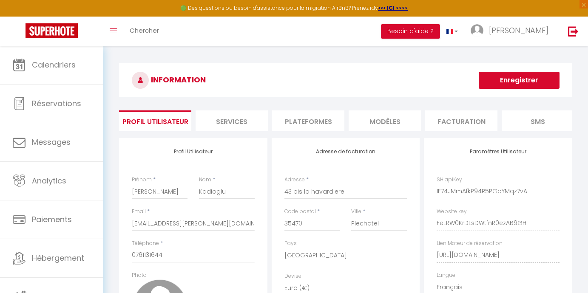
click at [538, 125] on li "SMS" at bounding box center [538, 121] width 72 height 21
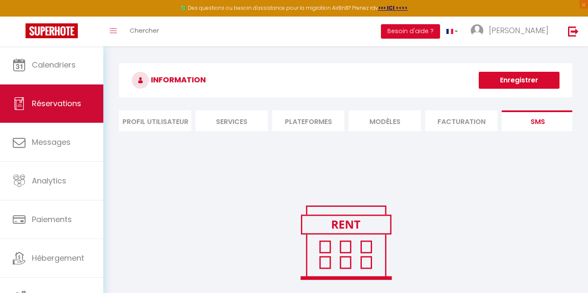
click at [64, 114] on link "Réservations" at bounding box center [51, 104] width 103 height 38
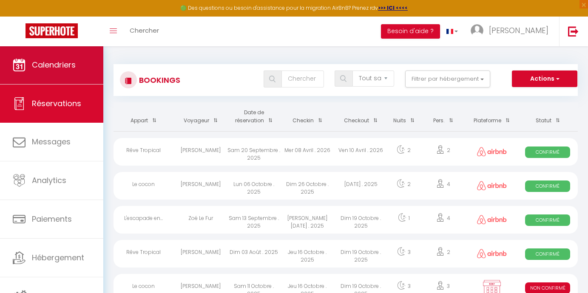
click at [63, 67] on span "Calendriers" at bounding box center [54, 65] width 44 height 11
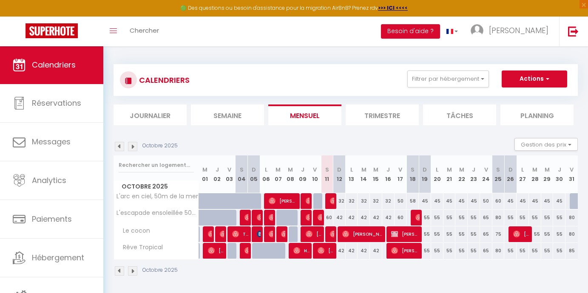
click at [328, 217] on div "60" at bounding box center [327, 218] width 12 height 16
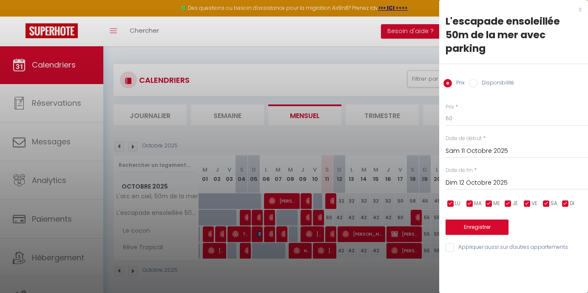
click at [336, 79] on div at bounding box center [294, 146] width 588 height 293
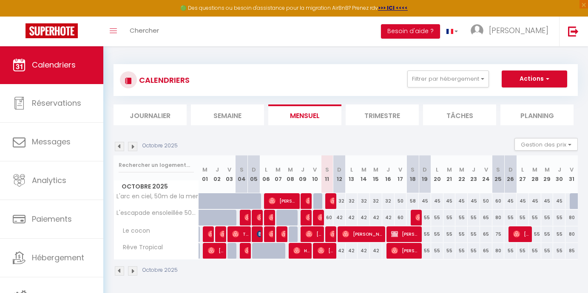
click at [160, 108] on li "Journalier" at bounding box center [150, 115] width 73 height 21
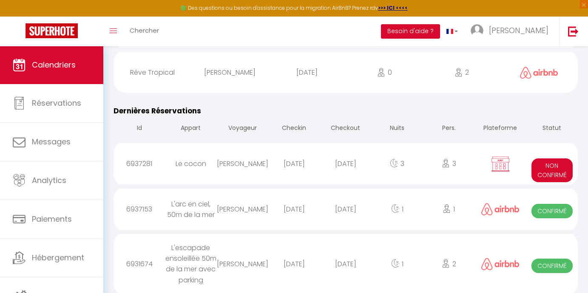
scroll to position [740, 0]
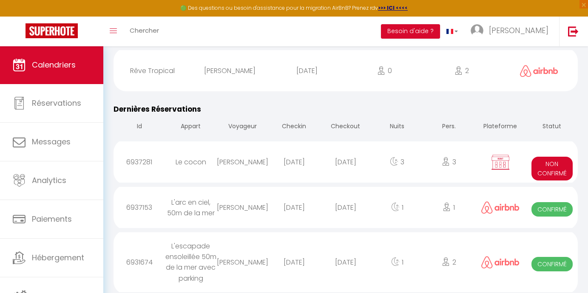
click at [85, 69] on link "Calendriers" at bounding box center [51, 65] width 103 height 38
click at [64, 63] on span "Calendriers" at bounding box center [54, 65] width 44 height 11
click at [70, 67] on span "Calendriers" at bounding box center [54, 65] width 44 height 11
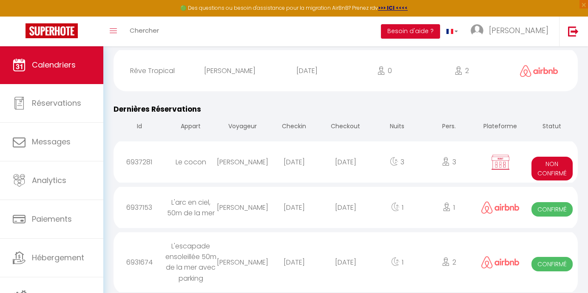
click at [70, 67] on span "Calendriers" at bounding box center [54, 65] width 44 height 11
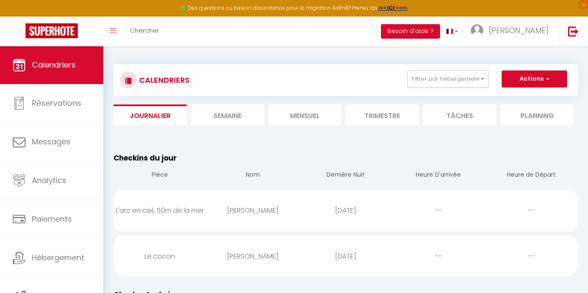
click at [227, 115] on li "Semaine" at bounding box center [227, 115] width 73 height 21
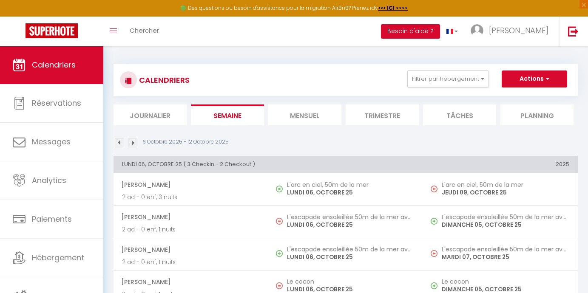
click at [318, 116] on li "Mensuel" at bounding box center [304, 115] width 73 height 21
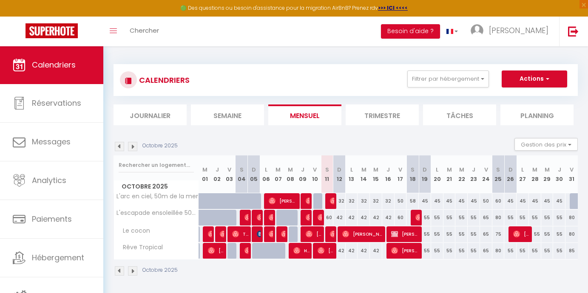
click at [254, 118] on li "Semaine" at bounding box center [227, 115] width 73 height 21
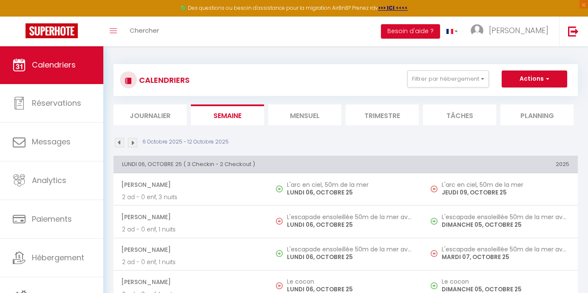
click at [300, 107] on li "Mensuel" at bounding box center [304, 115] width 73 height 21
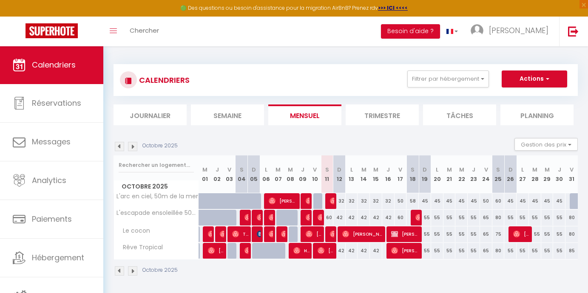
click at [374, 107] on li "Trimestre" at bounding box center [382, 115] width 73 height 21
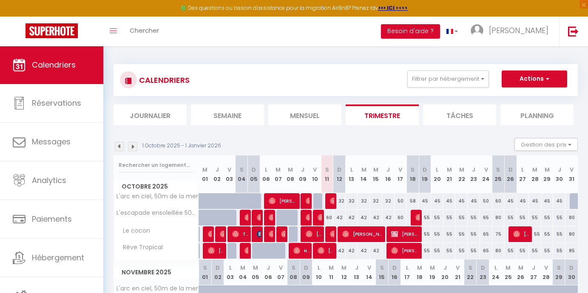
click at [306, 122] on li "Mensuel" at bounding box center [304, 115] width 73 height 21
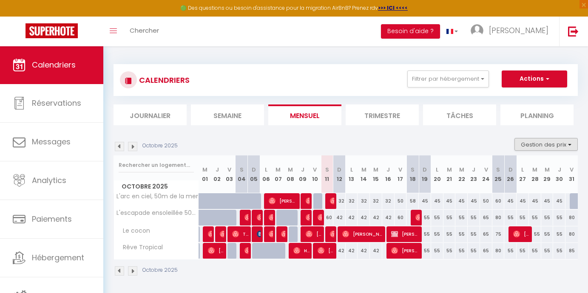
click at [565, 138] on button "Gestion des prix" at bounding box center [545, 144] width 63 height 13
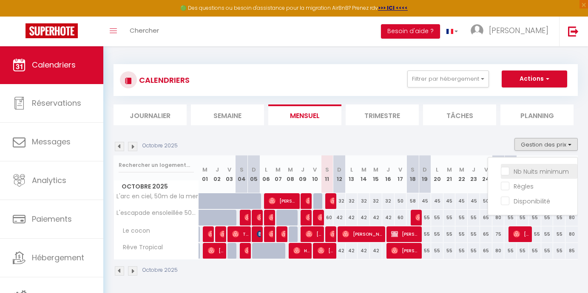
click at [548, 173] on input "Nb Nuits minimum" at bounding box center [539, 171] width 77 height 9
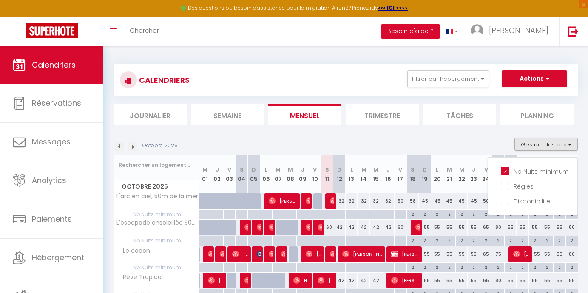
click at [468, 128] on div "CALENDRIERS Filtrer par hébergement Tous Rêve Tropical L'arc en ciel, 50m de la…" at bounding box center [346, 190] width 464 height 268
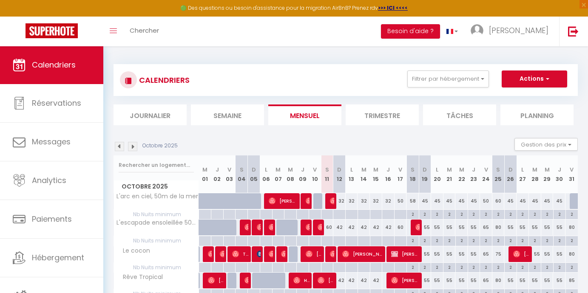
scroll to position [46, 0]
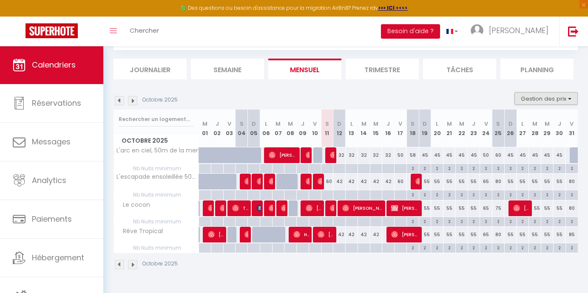
click at [553, 94] on button "Gestion des prix" at bounding box center [545, 98] width 63 height 13
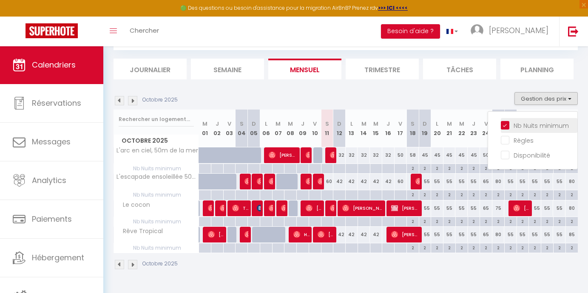
click at [511, 125] on input "Nb Nuits minimum" at bounding box center [539, 125] width 77 height 9
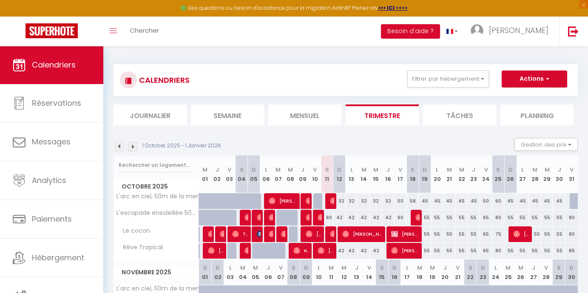
click at [312, 117] on li "Mensuel" at bounding box center [304, 115] width 73 height 21
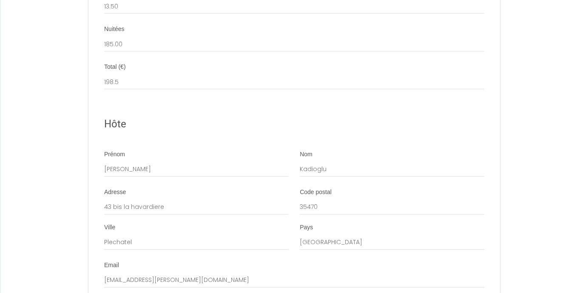
scroll to position [1261, 0]
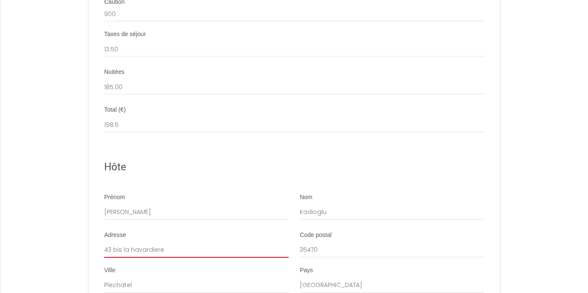
drag, startPoint x: 194, startPoint y: 222, endPoint x: 74, endPoint y: 222, distance: 119.5
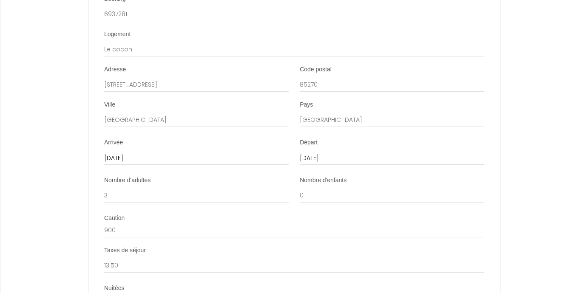
scroll to position [1043, 0]
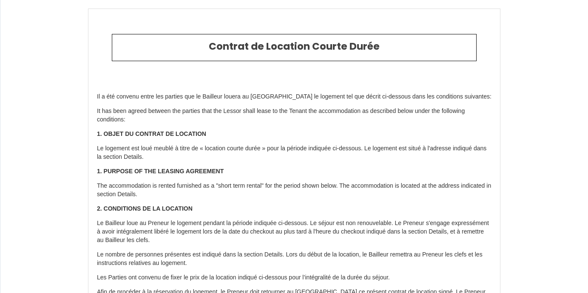
scroll to position [1640, 0]
